Goal: Task Accomplishment & Management: Complete application form

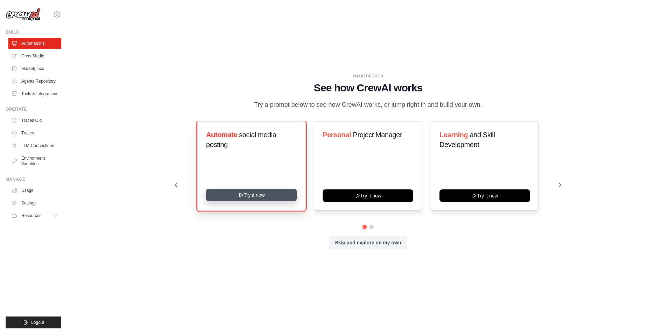
click at [240, 194] on icon at bounding box center [240, 195] width 3 height 4
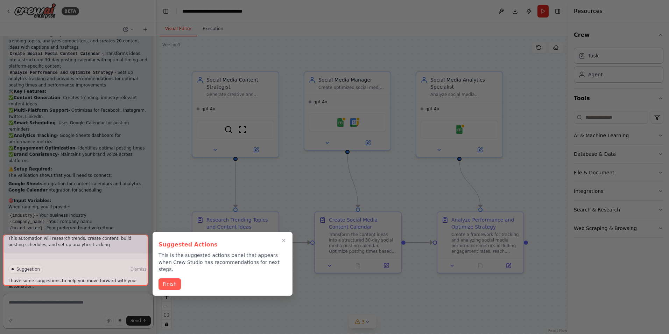
scroll to position [616, 0]
click at [173, 278] on button "Finish" at bounding box center [170, 284] width 22 height 12
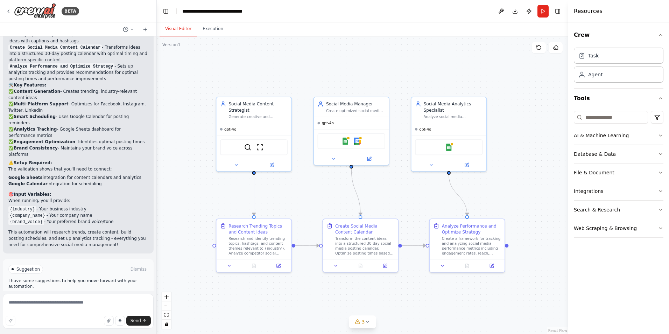
click at [109, 293] on button "Run Automation" at bounding box center [78, 298] width 140 height 11
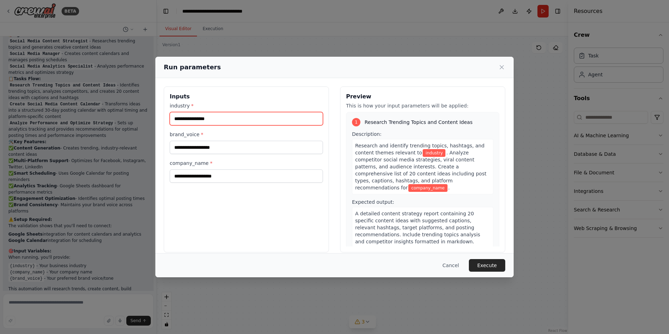
click at [201, 118] on input "industry *" at bounding box center [246, 118] width 153 height 13
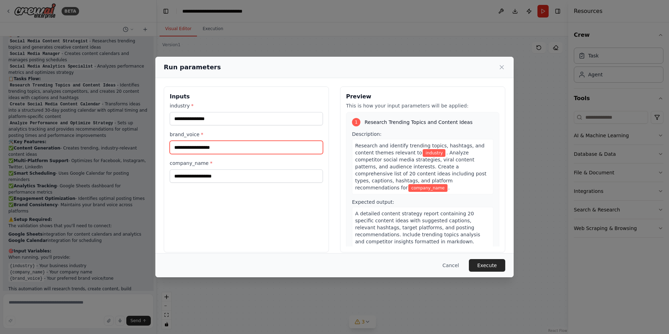
click at [234, 145] on input "brand_voice *" at bounding box center [246, 147] width 153 height 13
click at [200, 184] on div "Inputs industry * brand_voice * company_name *" at bounding box center [246, 169] width 165 height 166
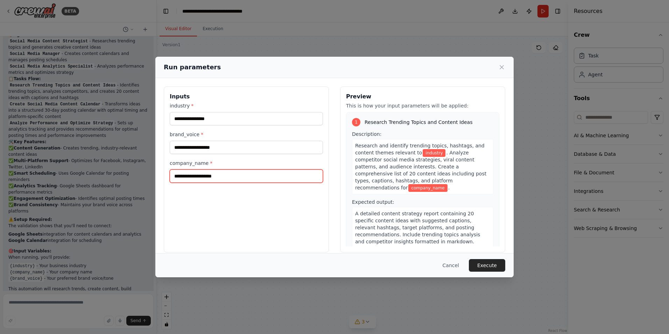
click at [206, 175] on input "company_name *" at bounding box center [246, 175] width 153 height 13
click at [447, 265] on button "Cancel" at bounding box center [451, 265] width 28 height 13
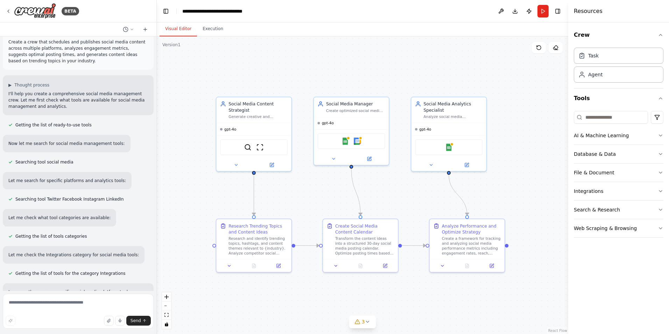
scroll to position [0, 0]
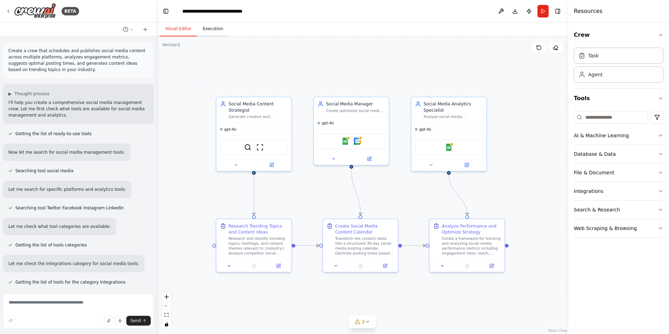
click at [206, 34] on button "Execution" at bounding box center [213, 29] width 32 height 15
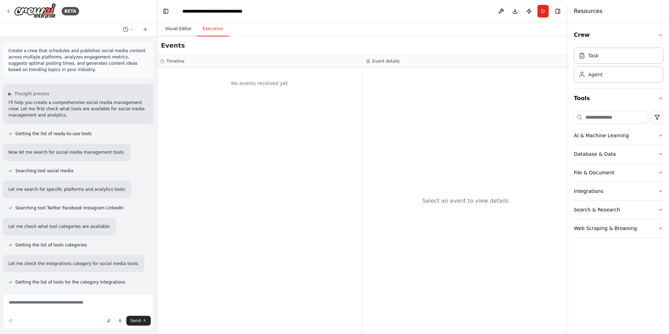
click at [178, 27] on button "Visual Editor" at bounding box center [178, 29] width 37 height 15
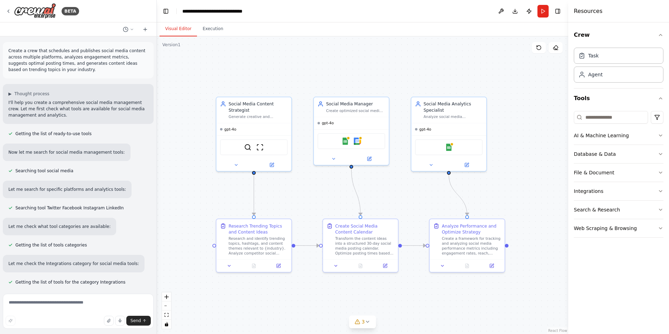
drag, startPoint x: 543, startPoint y: 9, endPoint x: 535, endPoint y: 9, distance: 7.4
click at [541, 9] on button "Run" at bounding box center [543, 11] width 11 height 13
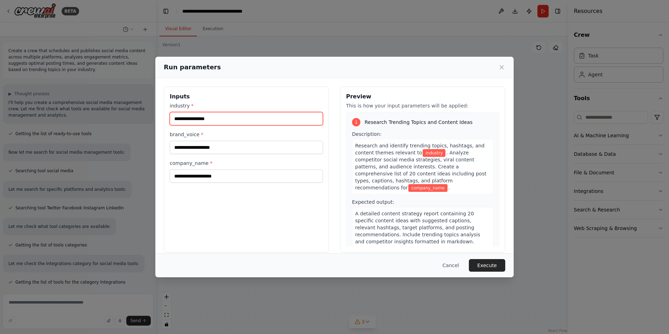
click at [202, 118] on input "industry *" at bounding box center [246, 118] width 153 height 13
type input "********"
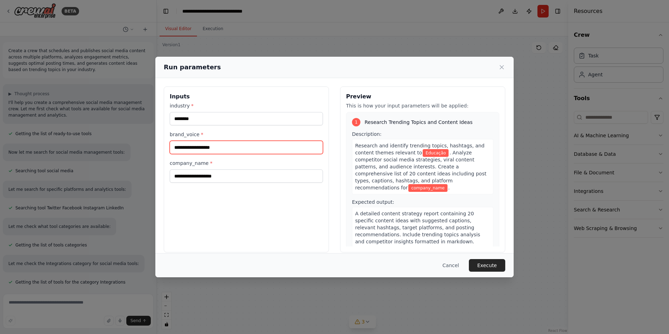
click at [237, 148] on input "brand_voice *" at bounding box center [246, 147] width 153 height 13
type input "*"
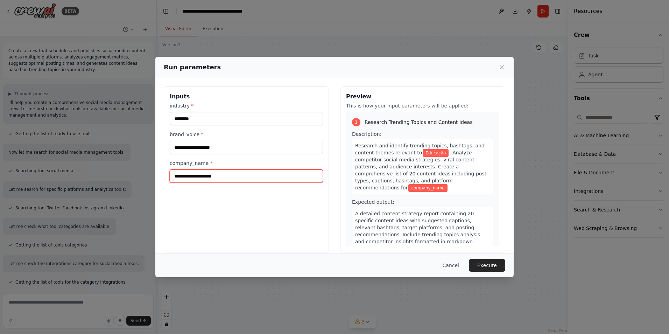
click at [216, 178] on input "company_name *" at bounding box center [246, 175] width 153 height 13
type input "****"
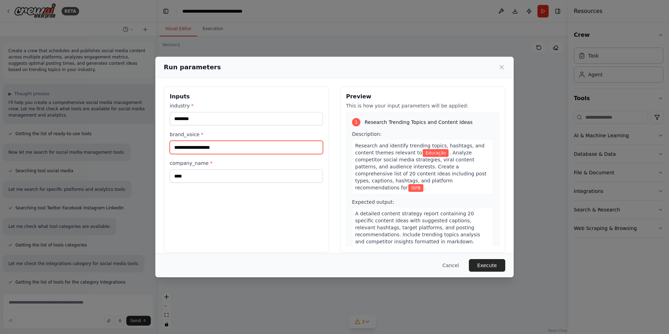
click at [189, 148] on input "brand_voice *" at bounding box center [246, 147] width 153 height 13
drag, startPoint x: 169, startPoint y: 133, endPoint x: 196, endPoint y: 134, distance: 26.6
click at [196, 134] on div "Inputs industry * ******** brand_voice * company_name * ****" at bounding box center [246, 169] width 165 height 166
copy label "brand_voice"
click at [244, 145] on input "brand_voice *" at bounding box center [246, 147] width 153 height 13
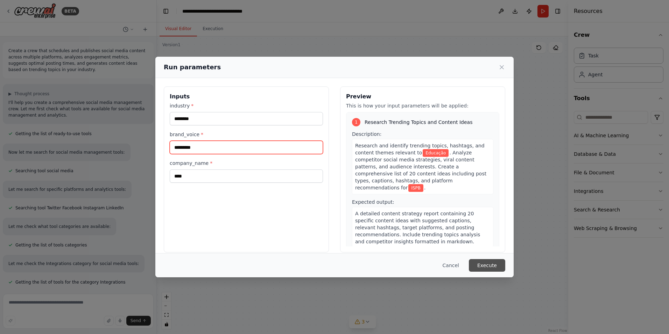
type input "*********"
click at [485, 262] on button "Execute" at bounding box center [487, 265] width 36 height 13
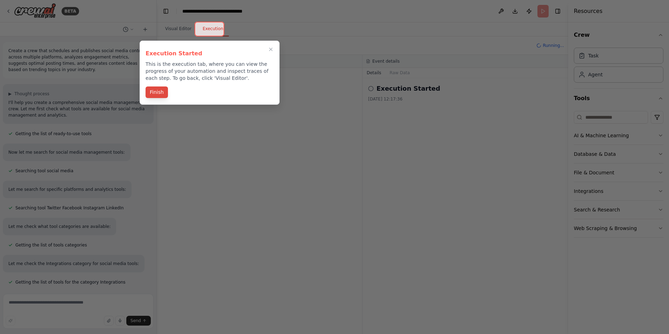
click at [155, 93] on button "Finish" at bounding box center [157, 92] width 22 height 12
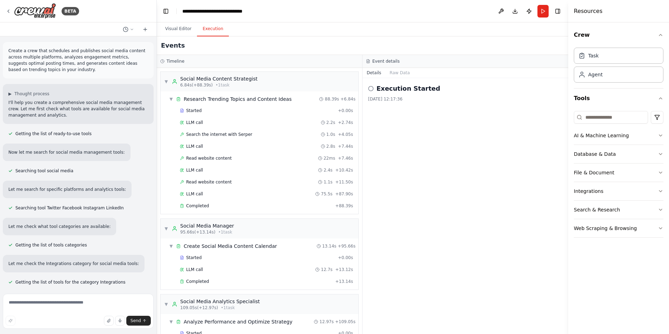
scroll to position [39, 0]
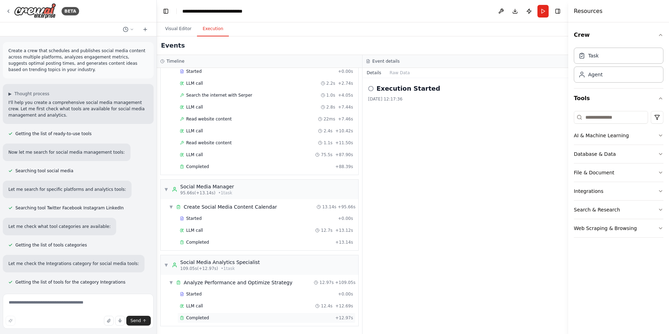
click at [221, 318] on div "Completed" at bounding box center [256, 318] width 153 height 6
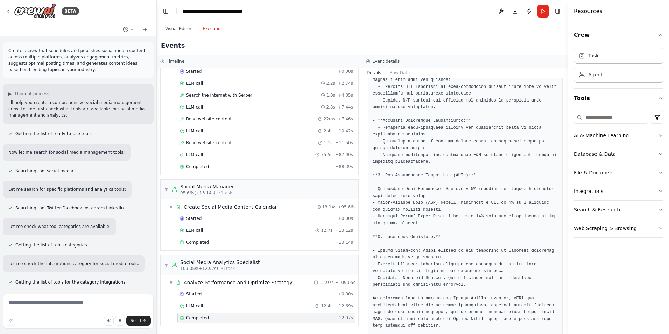
scroll to position [458, 0]
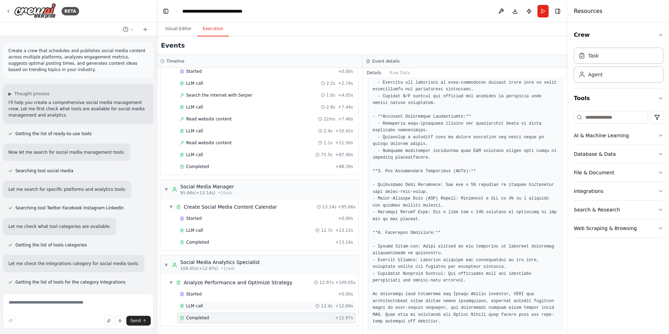
click at [220, 305] on div "LLM call 12.4s + 12.69s" at bounding box center [266, 306] width 173 height 6
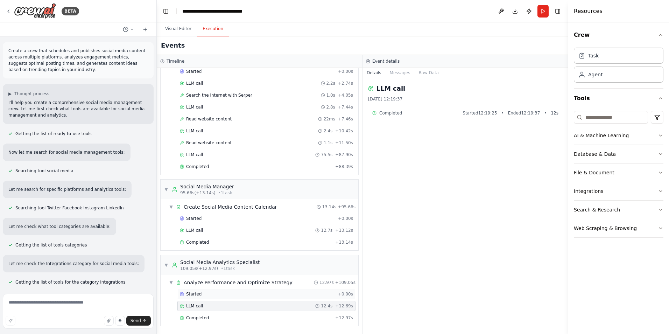
click at [219, 293] on div "Started" at bounding box center [257, 294] width 155 height 6
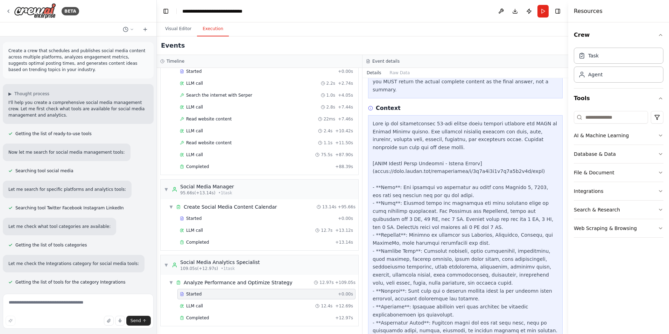
scroll to position [208, 0]
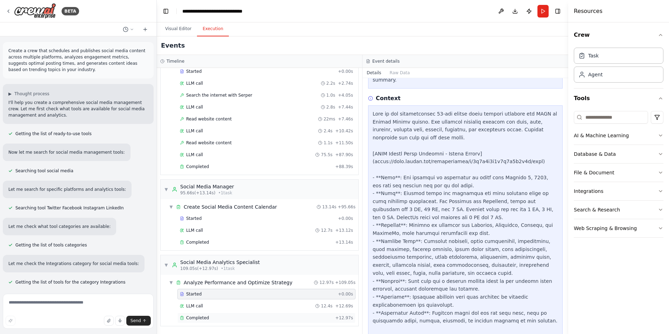
click at [207, 315] on div "Completed" at bounding box center [256, 318] width 153 height 6
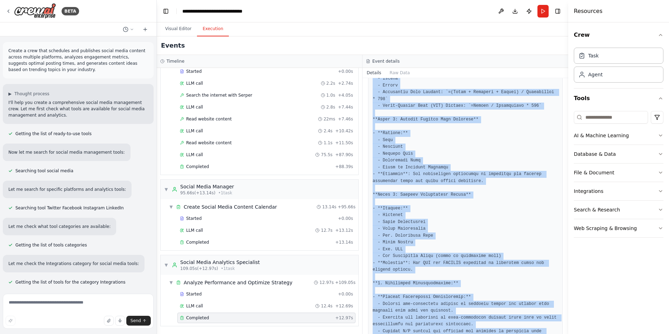
scroll to position [458, 0]
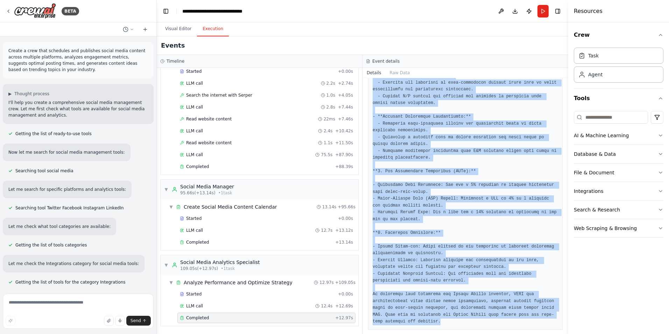
drag, startPoint x: 373, startPoint y: 115, endPoint x: 478, endPoint y: 320, distance: 230.0
click at [478, 320] on div at bounding box center [465, 28] width 195 height 603
copy pre "Here's a comprehensive framework for tracking and analyzing ISPB's social media…"
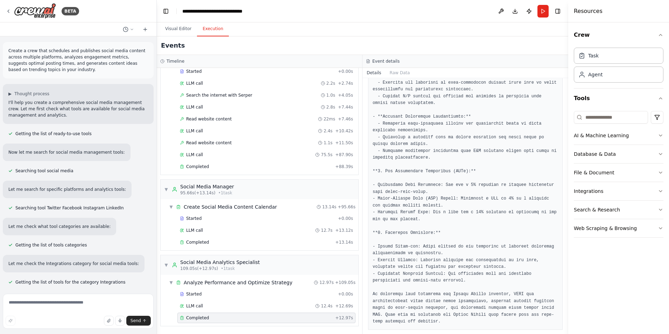
click at [346, 31] on div "Visual Editor Execution" at bounding box center [363, 29] width 412 height 14
click at [182, 27] on button "Visual Editor" at bounding box center [178, 29] width 37 height 15
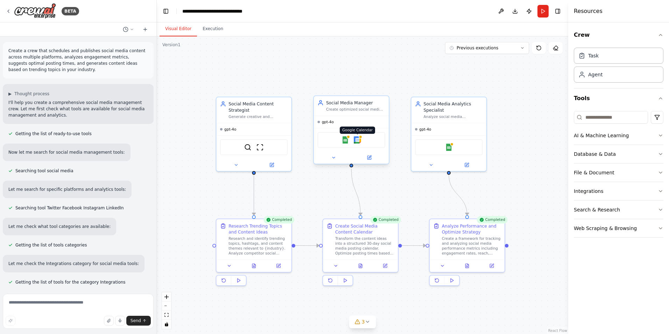
click at [359, 140] on img at bounding box center [357, 139] width 7 height 7
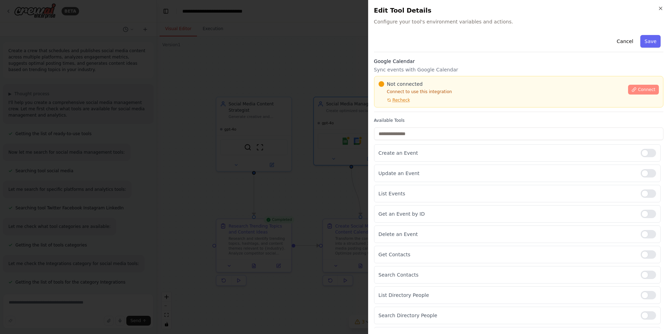
click at [638, 88] on span "Connect" at bounding box center [647, 90] width 18 height 6
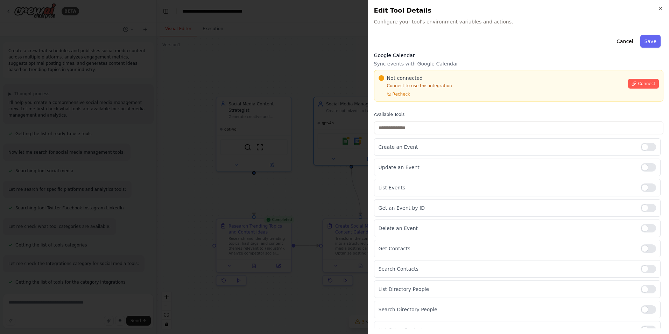
scroll to position [0, 0]
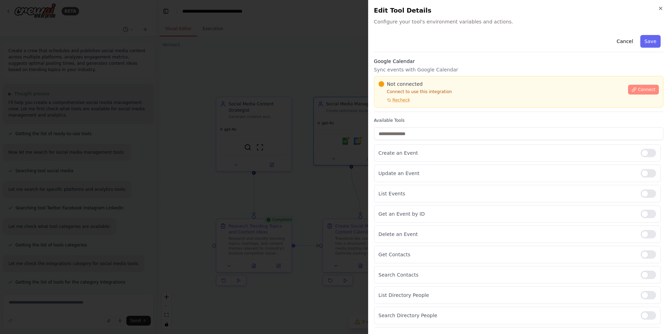
click at [643, 85] on button "Connect" at bounding box center [643, 90] width 31 height 10
click at [664, 6] on div "Close Edit Tool Details Configure your tool's environment variables and actions…" at bounding box center [518, 167] width 301 height 334
drag, startPoint x: 661, startPoint y: 7, endPoint x: 634, endPoint y: 13, distance: 28.0
click at [661, 7] on icon "button" at bounding box center [661, 9] width 6 height 6
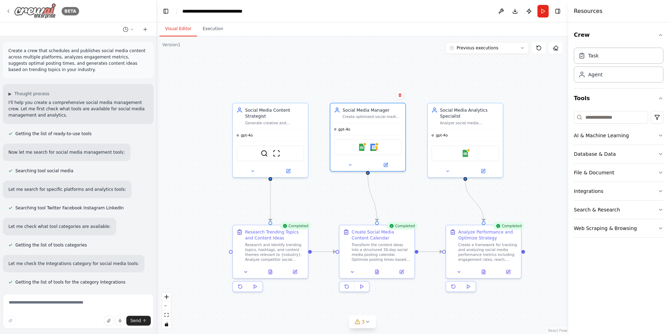
click at [9, 9] on icon at bounding box center [9, 11] width 6 height 6
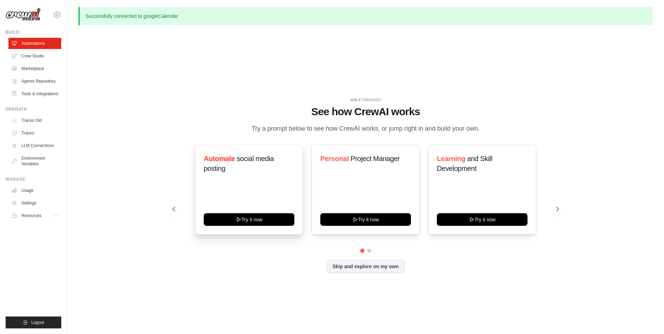
click at [244, 158] on span "social media posting" at bounding box center [239, 164] width 70 height 18
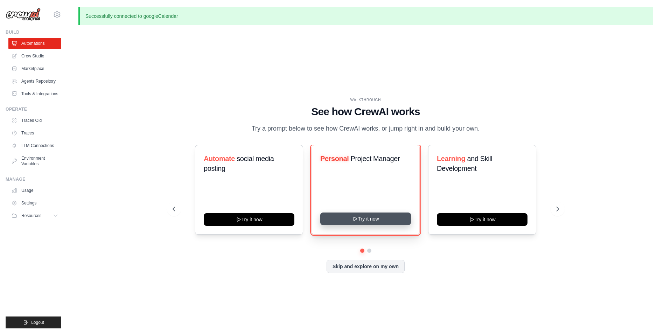
click at [379, 217] on button "Try it now" at bounding box center [365, 219] width 91 height 13
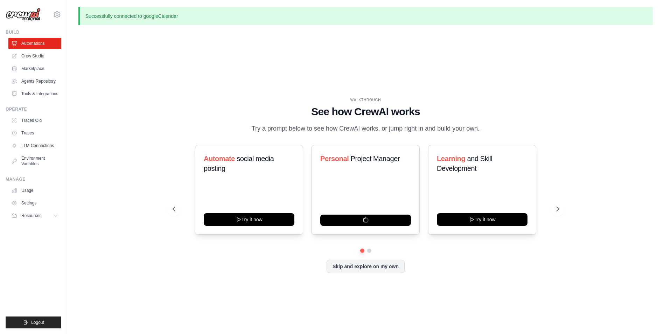
click at [220, 97] on div "WALKTHROUGH See how CrewAI works Try a prompt below to see how CrewAI works, or…" at bounding box center [365, 191] width 575 height 320
click at [26, 56] on link "Crew Studio" at bounding box center [35, 55] width 53 height 11
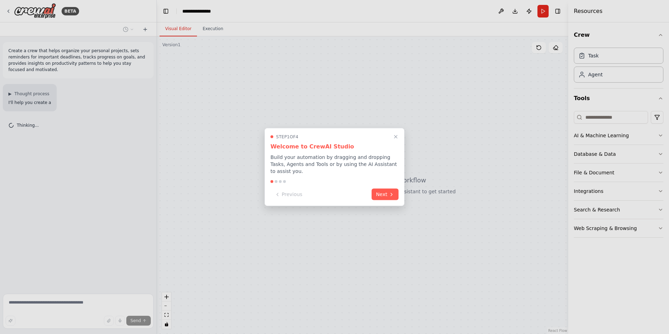
click at [387, 195] on button "Next" at bounding box center [385, 195] width 27 height 12
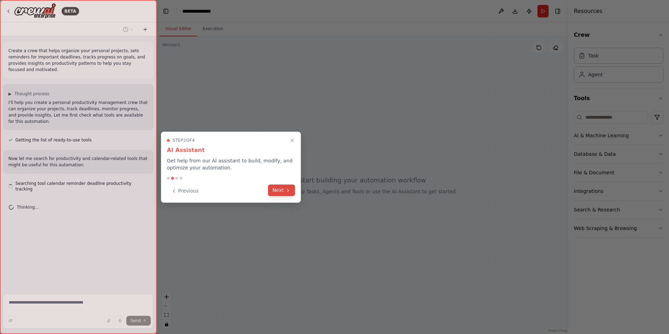
click at [290, 190] on icon at bounding box center [288, 191] width 6 height 6
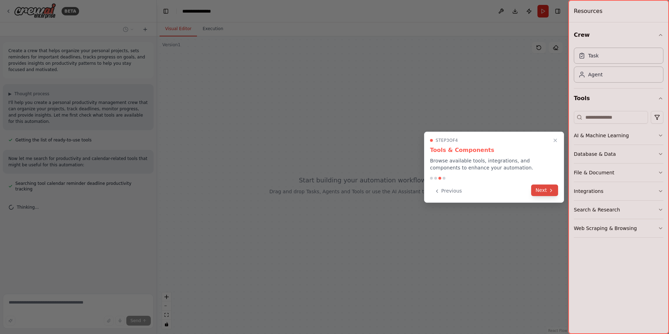
click at [538, 187] on button "Next" at bounding box center [544, 191] width 27 height 12
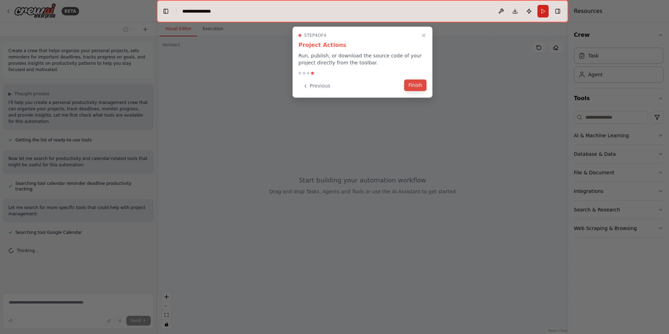
click at [423, 83] on button "Finish" at bounding box center [415, 85] width 22 height 12
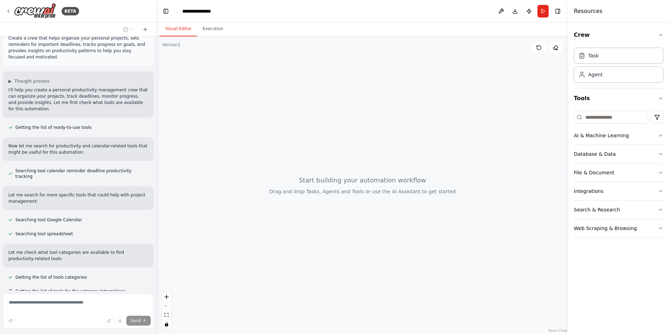
scroll to position [27, 0]
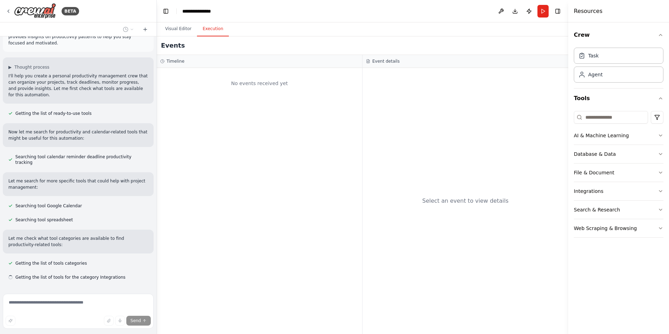
click at [210, 35] on button "Execution" at bounding box center [213, 29] width 32 height 15
click at [177, 28] on button "Visual Editor" at bounding box center [178, 29] width 37 height 15
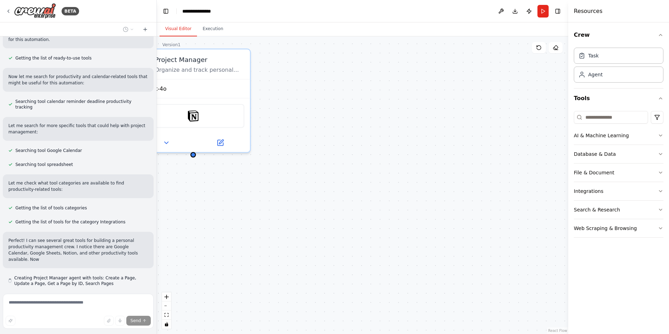
scroll to position [88, 0]
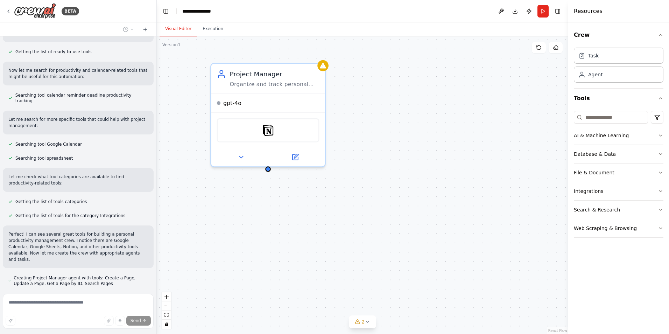
drag, startPoint x: 246, startPoint y: 200, endPoint x: 321, endPoint y: 214, distance: 76.3
click at [321, 214] on div "Project Manager Organize and track personal projects by managing project inform…" at bounding box center [363, 185] width 412 height 298
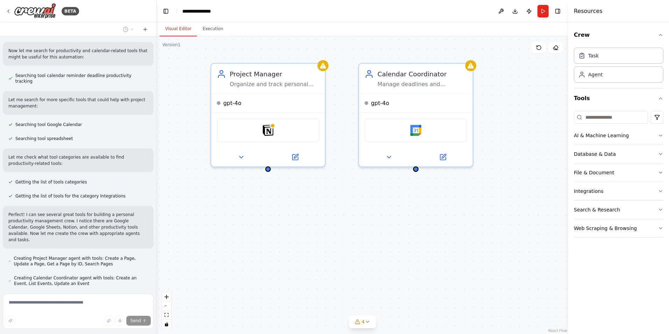
scroll to position [127, 0]
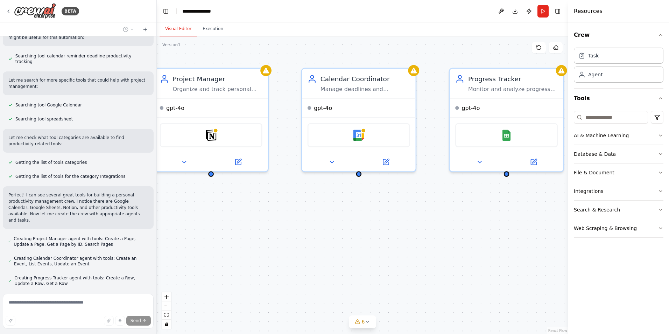
drag, startPoint x: 488, startPoint y: 204, endPoint x: 437, endPoint y: 206, distance: 51.1
click at [437, 206] on div "Project Manager Organize and track personal projects by managing project inform…" at bounding box center [363, 185] width 412 height 298
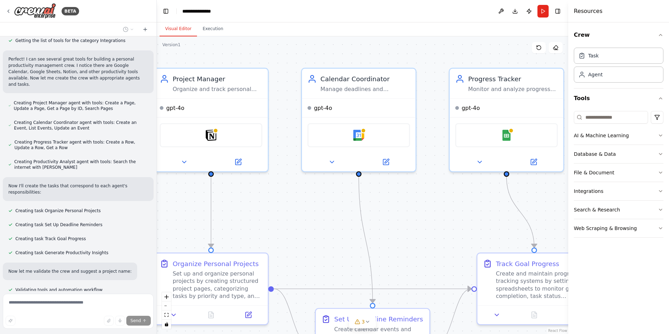
scroll to position [277, 0]
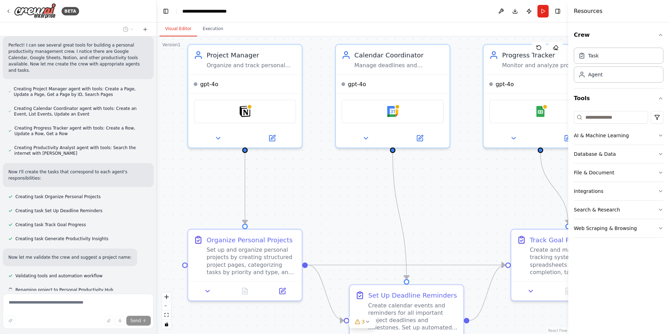
drag, startPoint x: 329, startPoint y: 231, endPoint x: 356, endPoint y: 208, distance: 35.0
click at [358, 208] on div ".deletable-edge-delete-btn { width: 20px; height: 20px; border: 0px solid #ffff…" at bounding box center [363, 185] width 412 height 298
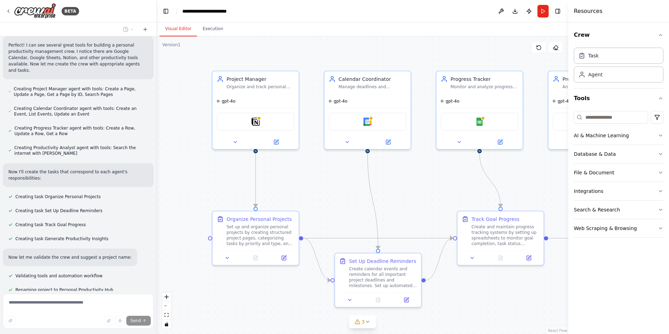
drag, startPoint x: 353, startPoint y: 210, endPoint x: 326, endPoint y: 202, distance: 28.5
click at [341, 194] on div ".deletable-edge-delete-btn { width: 20px; height: 20px; border: 0px solid #ffff…" at bounding box center [363, 185] width 412 height 298
click at [278, 237] on div "Set up and organize personal projects by creating structured project pages, cat…" at bounding box center [260, 231] width 68 height 22
click at [260, 229] on div "Set up and organize personal projects by creating structured project pages, cat…" at bounding box center [260, 231] width 68 height 22
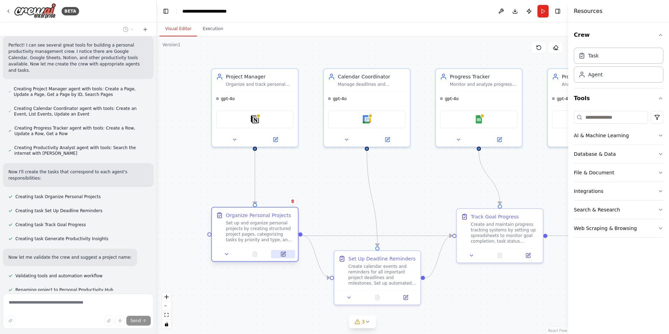
click at [284, 253] on icon at bounding box center [283, 253] width 3 height 3
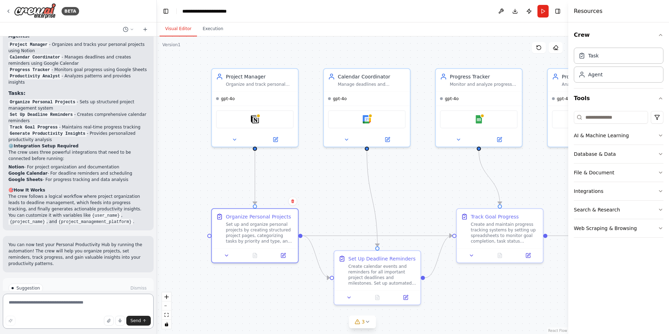
scroll to position [588, 0]
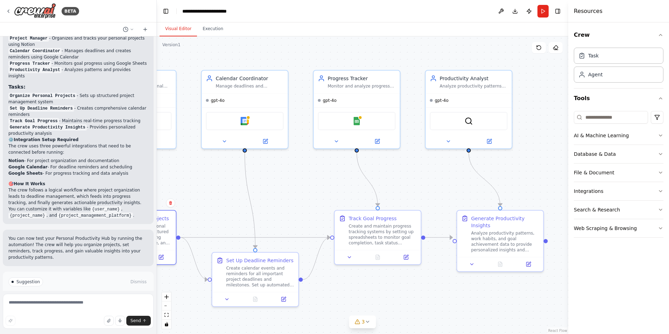
drag, startPoint x: 445, startPoint y: 181, endPoint x: 323, endPoint y: 183, distance: 122.2
click at [323, 183] on div ".deletable-edge-delete-btn { width: 20px; height: 20px; border: 0px solid #ffff…" at bounding box center [363, 185] width 412 height 298
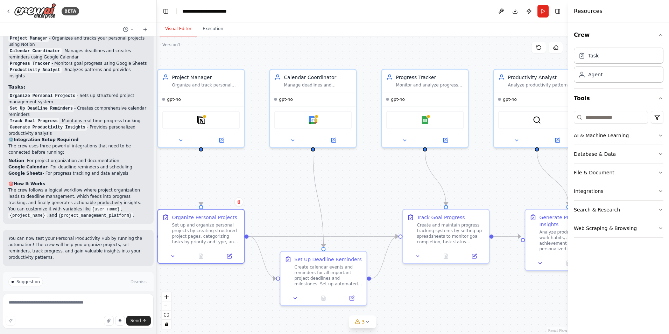
drag, startPoint x: 325, startPoint y: 176, endPoint x: 407, endPoint y: 175, distance: 81.9
click at [407, 175] on div ".deletable-edge-delete-btn { width: 20px; height: 20px; border: 0px solid #ffff…" at bounding box center [363, 185] width 412 height 298
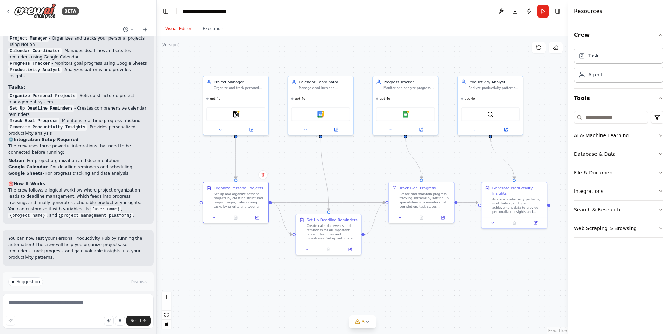
drag, startPoint x: 407, startPoint y: 175, endPoint x: 381, endPoint y: 155, distance: 32.3
click at [381, 155] on div ".deletable-edge-delete-btn { width: 20px; height: 20px; border: 0px solid #ffff…" at bounding box center [363, 185] width 412 height 298
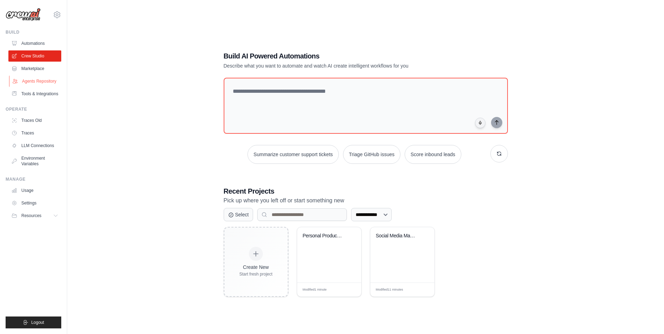
click at [48, 77] on link "Agents Repository" at bounding box center [35, 81] width 53 height 11
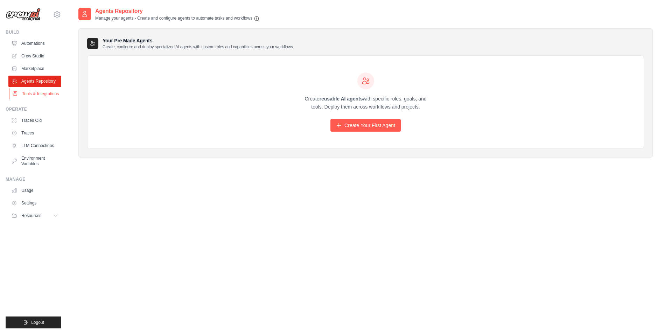
click at [44, 96] on link "Tools & Integrations" at bounding box center [35, 93] width 53 height 11
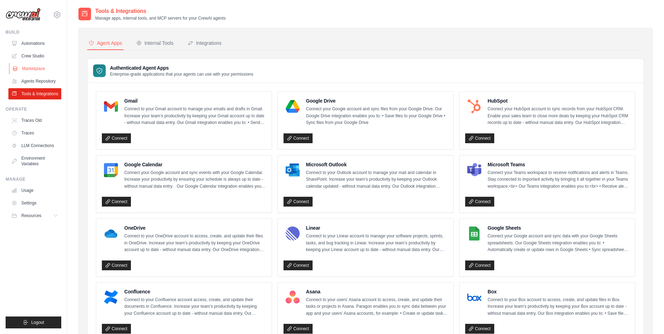
click at [36, 69] on link "Marketplace" at bounding box center [35, 68] width 53 height 11
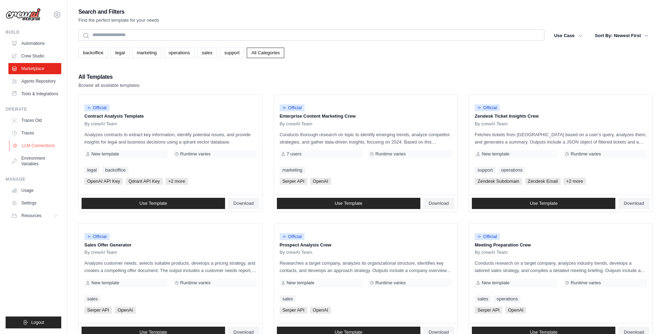
click at [33, 147] on link "LLM Connections" at bounding box center [35, 145] width 53 height 11
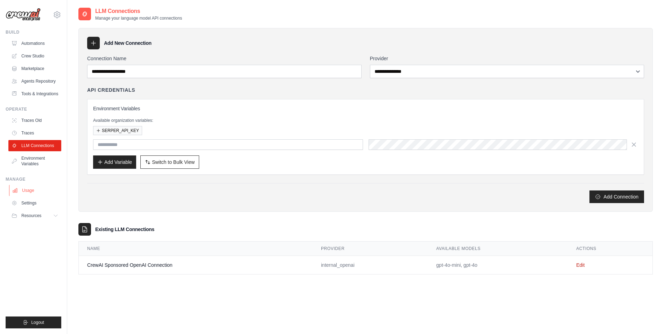
click at [29, 189] on link "Usage" at bounding box center [35, 190] width 53 height 11
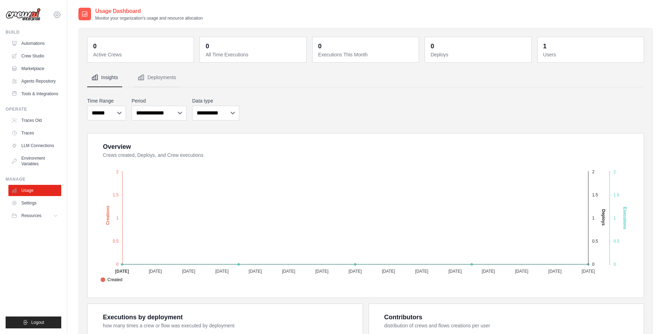
click at [58, 15] on icon at bounding box center [57, 15] width 8 height 8
drag, startPoint x: 332, startPoint y: 92, endPoint x: 132, endPoint y: 88, distance: 199.6
click at [332, 92] on div "**********" at bounding box center [365, 274] width 557 height 412
click at [35, 46] on link "Automations" at bounding box center [35, 43] width 53 height 11
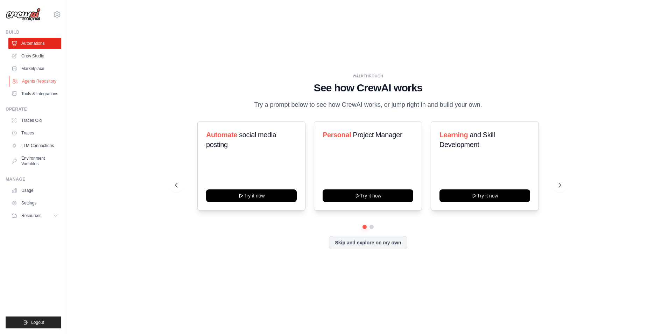
click at [34, 83] on link "Agents Repository" at bounding box center [35, 81] width 53 height 11
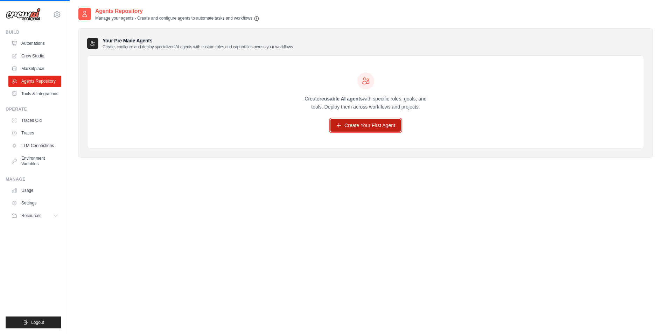
click at [367, 123] on link "Create Your First Agent" at bounding box center [365, 125] width 70 height 13
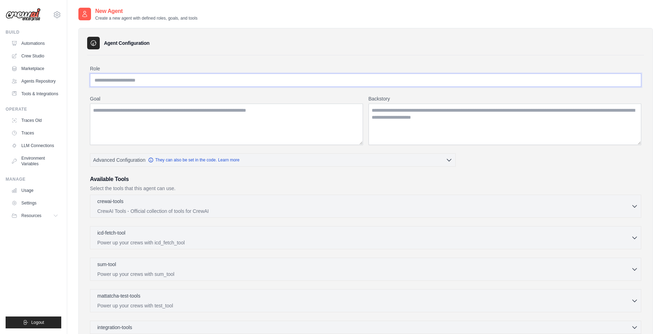
click at [127, 79] on input "Role" at bounding box center [365, 80] width 551 height 13
click at [162, 131] on textarea "Goal" at bounding box center [226, 124] width 273 height 41
click at [418, 127] on textarea "Backstory" at bounding box center [505, 124] width 273 height 41
click at [133, 79] on input "Role" at bounding box center [365, 80] width 551 height 13
paste input "**********"
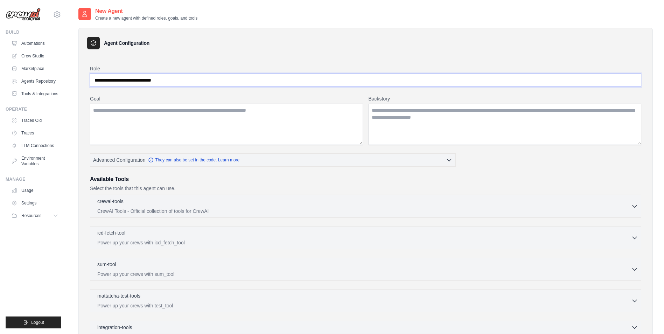
type input "**********"
click at [193, 119] on textarea "Goal" at bounding box center [226, 124] width 273 height 41
paste textarea "**********"
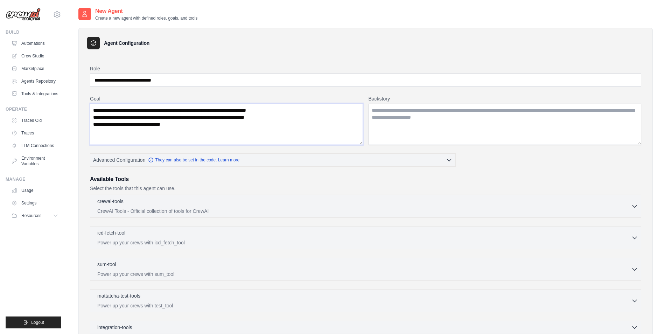
click at [332, 112] on textarea "**********" at bounding box center [226, 124] width 273 height 41
click at [263, 120] on textarea "**********" at bounding box center [226, 124] width 273 height 41
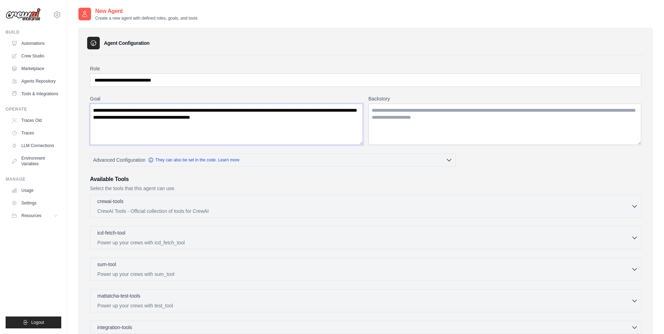
type textarea "**********"
click at [408, 119] on textarea "Backstory" at bounding box center [505, 124] width 273 height 41
paste textarea "**********"
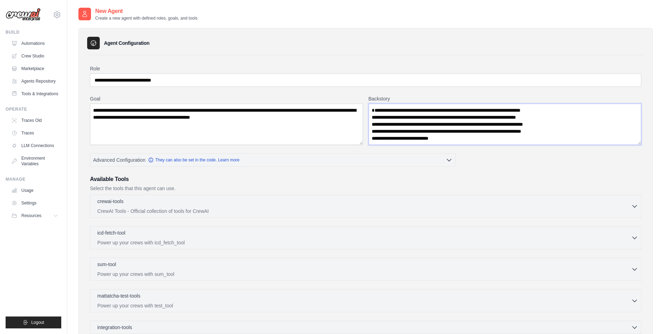
click at [573, 110] on textarea "**********" at bounding box center [505, 124] width 273 height 41
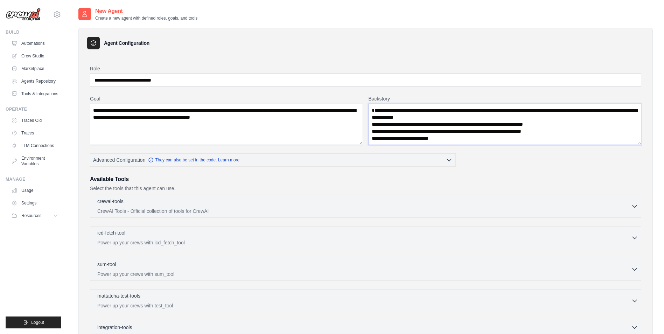
click at [575, 120] on textarea "**********" at bounding box center [505, 124] width 273 height 41
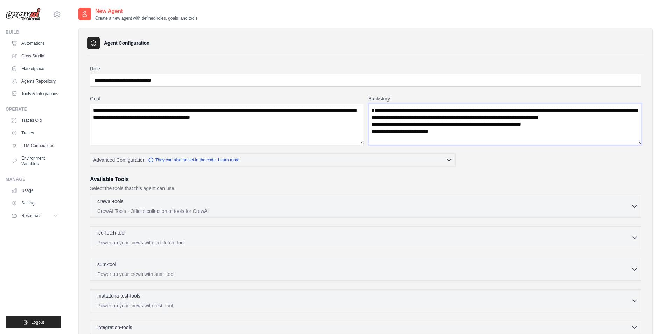
click at [567, 123] on textarea "**********" at bounding box center [505, 124] width 273 height 41
click at [624, 123] on textarea "**********" at bounding box center [505, 124] width 273 height 41
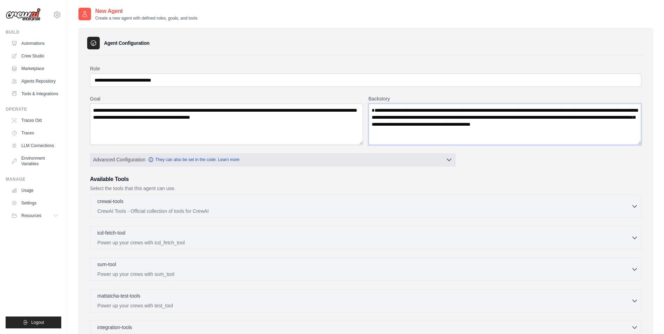
type textarea "**********"
click at [431, 158] on button "Advanced Configuration They can also be set in the code. Learn more" at bounding box center [272, 159] width 365 height 13
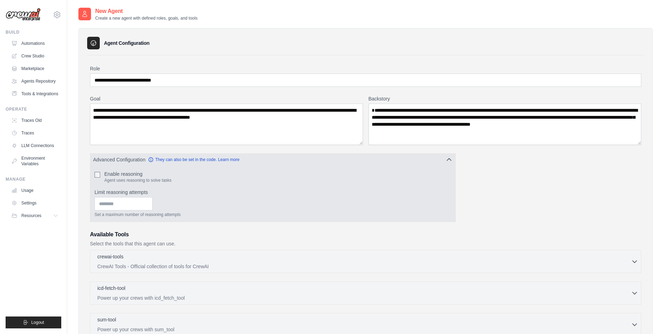
click at [431, 158] on button "Advanced Configuration They can also be set in the code. Learn more" at bounding box center [272, 159] width 365 height 13
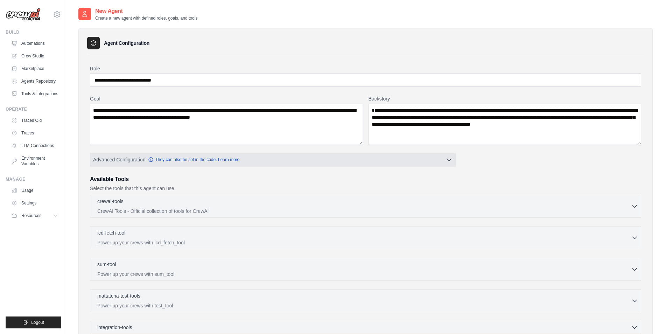
click at [431, 158] on button "Advanced Configuration They can also be set in the code. Learn more" at bounding box center [272, 159] width 365 height 13
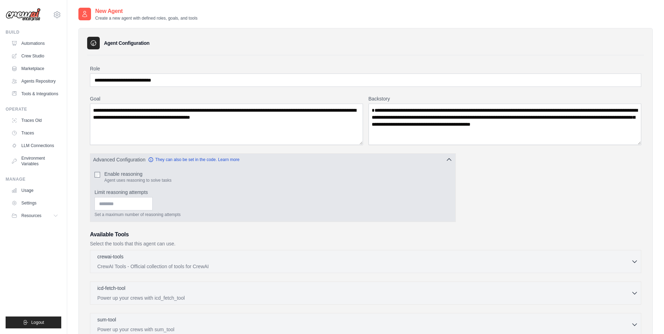
click at [431, 158] on button "Advanced Configuration They can also be set in the code. Learn more" at bounding box center [272, 159] width 365 height 13
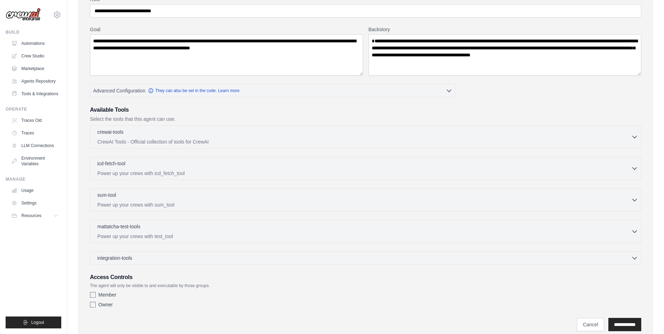
scroll to position [70, 0]
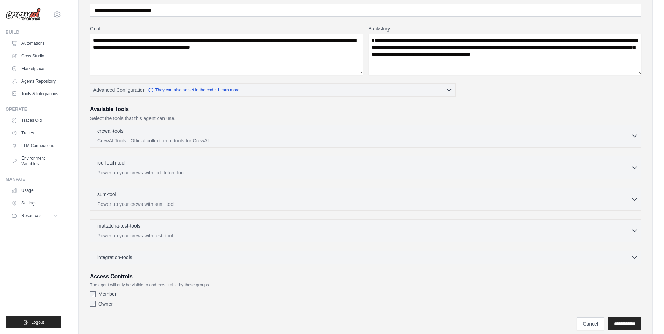
click at [630, 131] on div "crewai-tools 0 selected" at bounding box center [364, 131] width 534 height 8
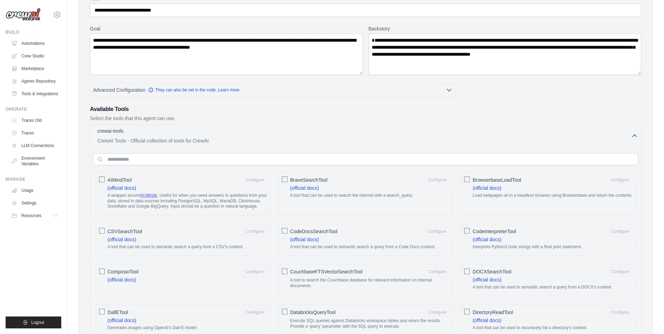
click at [626, 134] on div "crewai-tools 0 selected" at bounding box center [364, 131] width 534 height 8
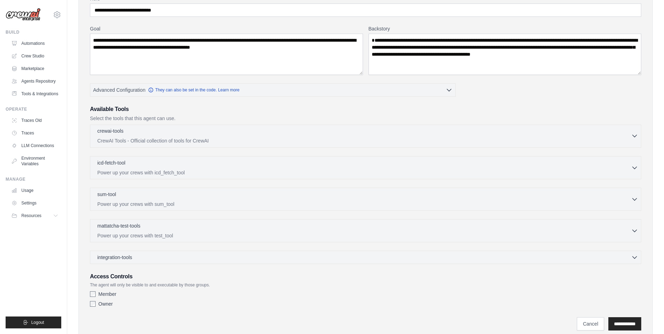
click at [625, 134] on div "crewai-tools 0 selected" at bounding box center [364, 131] width 534 height 8
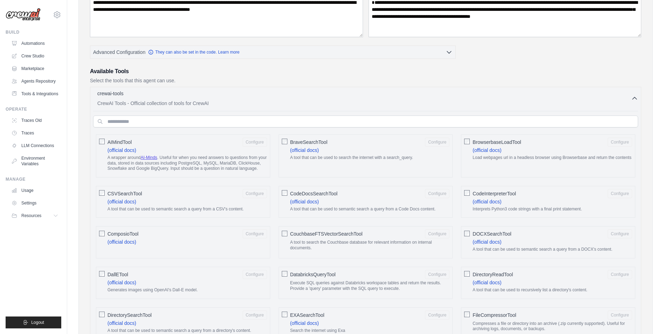
scroll to position [105, 0]
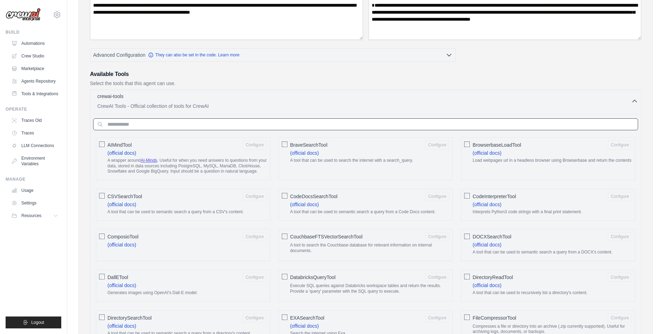
click at [175, 123] on input "text" at bounding box center [365, 124] width 545 height 12
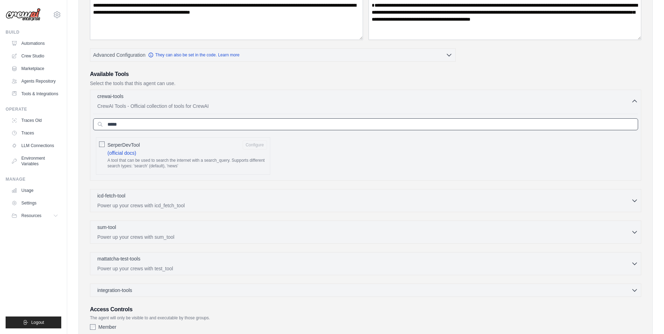
type input "*****"
click at [545, 73] on h3 "Available Tools" at bounding box center [365, 74] width 551 height 8
click at [612, 93] on div "crewai-tools 1 selected" at bounding box center [364, 96] width 534 height 8
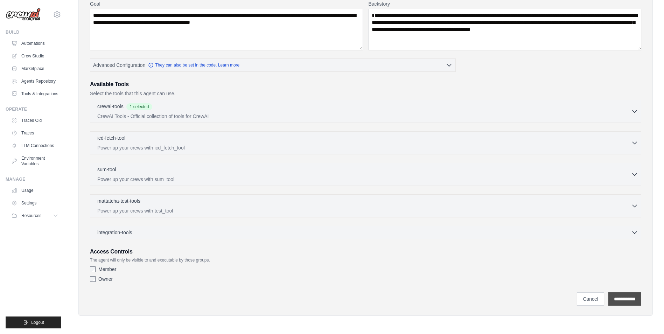
click at [610, 299] on input "**********" at bounding box center [624, 298] width 33 height 13
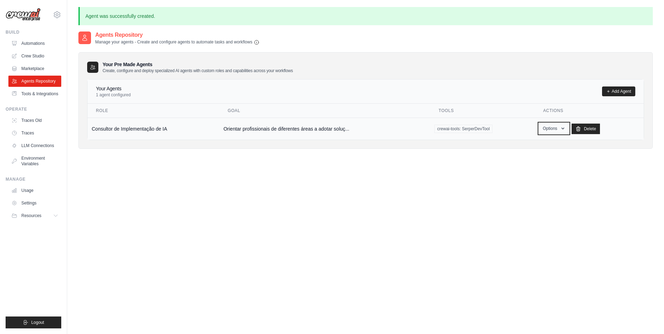
click at [561, 129] on icon "button" at bounding box center [563, 129] width 6 height 6
click at [536, 142] on link "Show" at bounding box center [544, 144] width 50 height 13
click at [599, 141] on div "Your Pre Made Agents Create, configure and deploy specialized AI agents with cu…" at bounding box center [365, 100] width 575 height 97
click at [603, 178] on div "Agents Repository Manage your agents - Create and configure agents to automate …" at bounding box center [365, 198] width 575 height 334
click at [213, 160] on div "Agents Repository Manage your agents - Create and configure agents to automate …" at bounding box center [365, 198] width 575 height 334
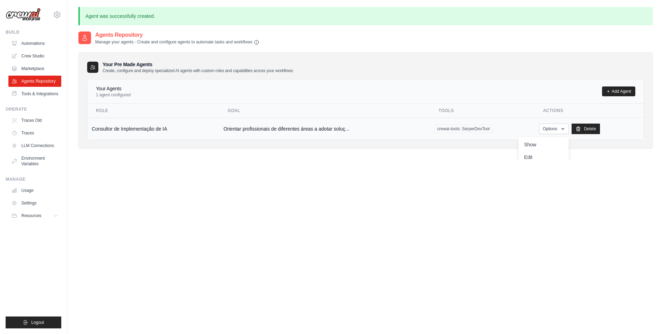
click at [148, 124] on td "Consultor de Implementação de IA" at bounding box center [154, 129] width 132 height 22
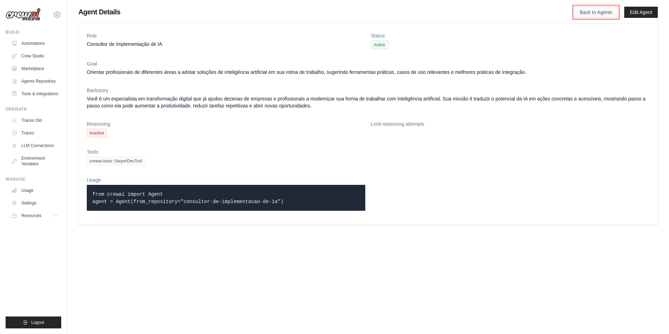
click at [584, 12] on link "Back to Agents" at bounding box center [596, 12] width 44 height 12
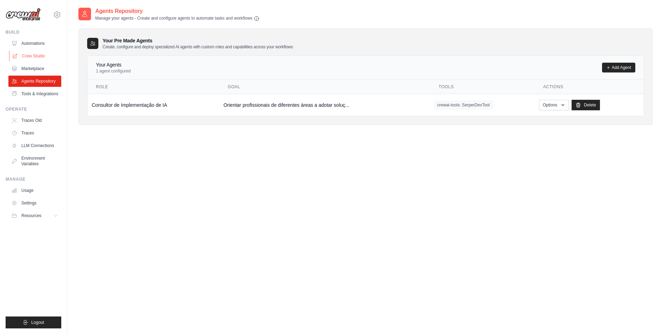
click at [40, 50] on link "Crew Studio" at bounding box center [35, 55] width 53 height 11
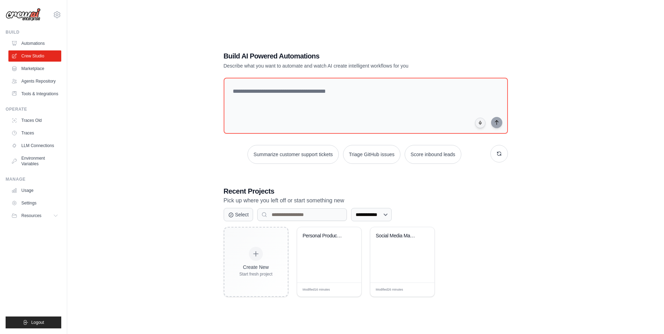
click at [149, 44] on div "**********" at bounding box center [365, 174] width 575 height 334
